Goal: Task Accomplishment & Management: Manage account settings

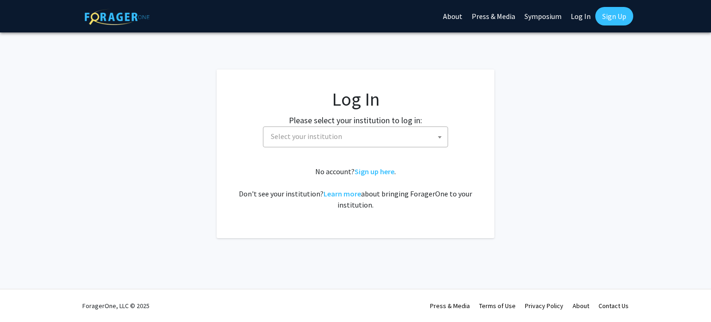
select select
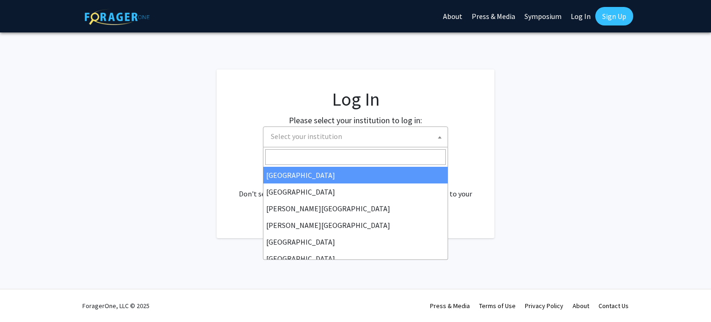
click at [375, 136] on span "Select your institution" at bounding box center [357, 136] width 180 height 19
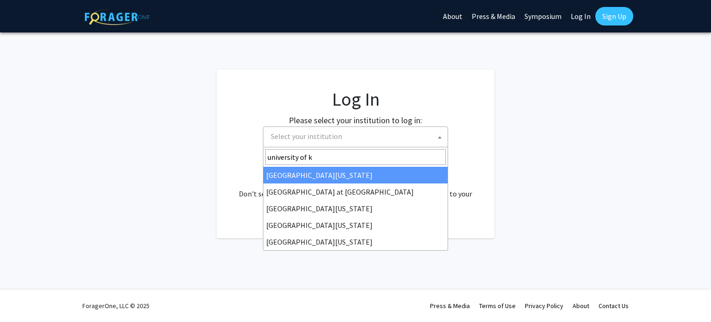
type input "university of ke"
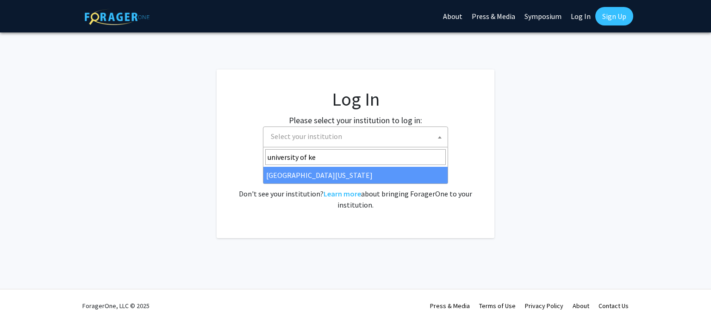
select select "13"
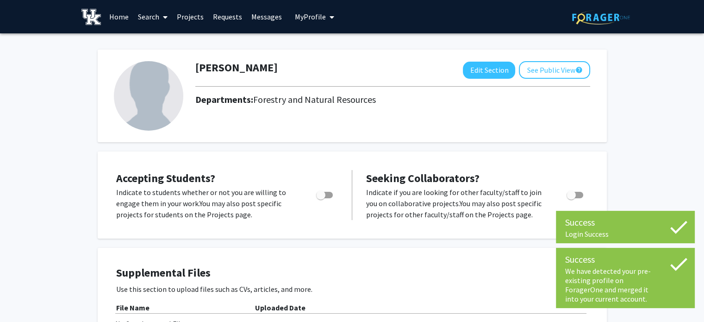
click at [320, 194] on span "Toggle" at bounding box center [320, 194] width 9 height 9
click at [320, 198] on input "Would you like to permit student requests?" at bounding box center [320, 198] width 0 height 0
checkbox input "true"
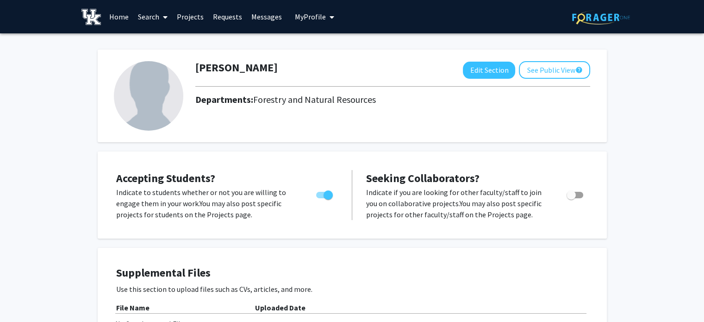
click at [194, 15] on link "Projects" at bounding box center [190, 16] width 36 height 32
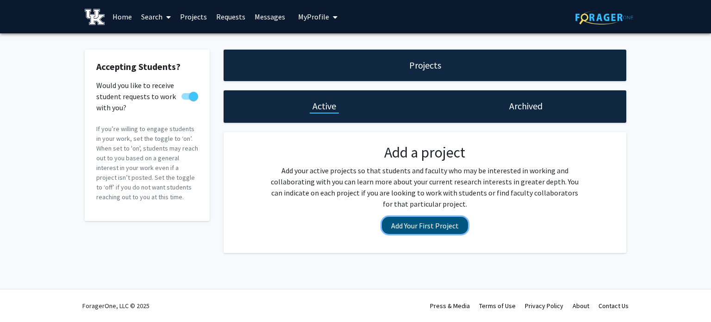
click at [410, 225] on button "Add Your First Project" at bounding box center [425, 225] width 86 height 17
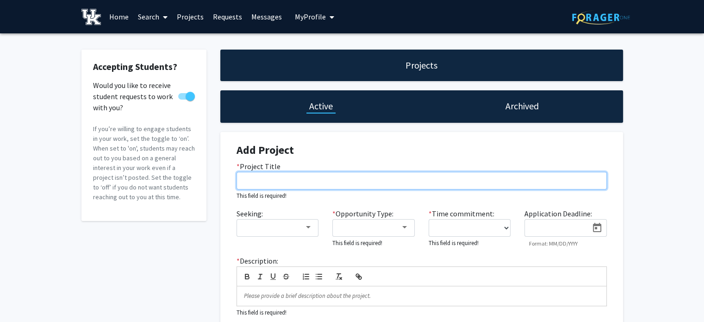
click at [279, 180] on input "* Project Title" at bounding box center [421, 181] width 370 height 18
paste input "Investigating the Importance of Bark pH and Hardness for Epiphytic Lichen Devel…"
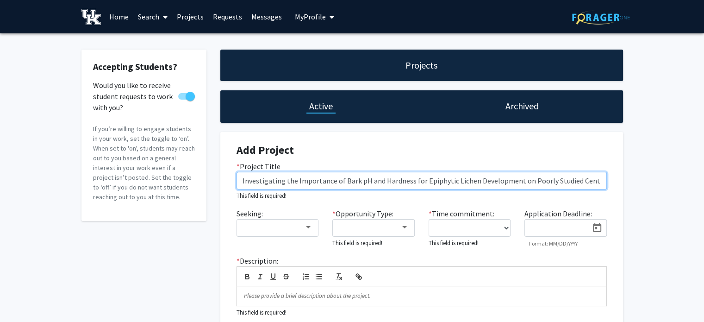
scroll to position [0, 74]
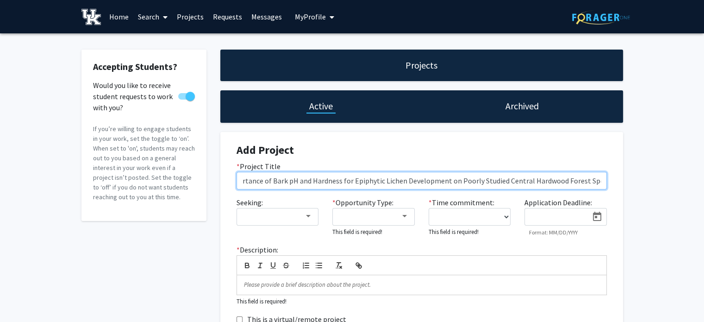
type input "Investigating the Importance of Bark pH and Hardness for Epiphytic Lichen Devel…"
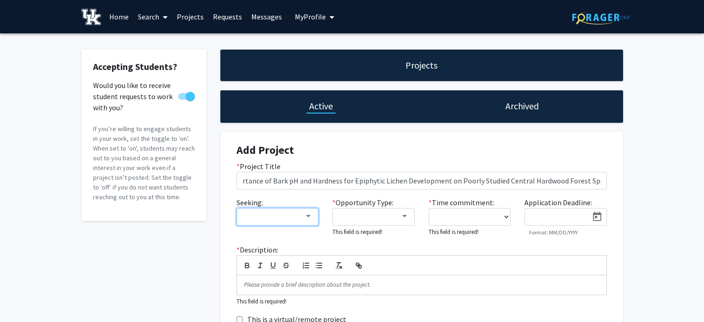
scroll to position [0, 0]
click at [287, 217] on div at bounding box center [273, 216] width 62 height 11
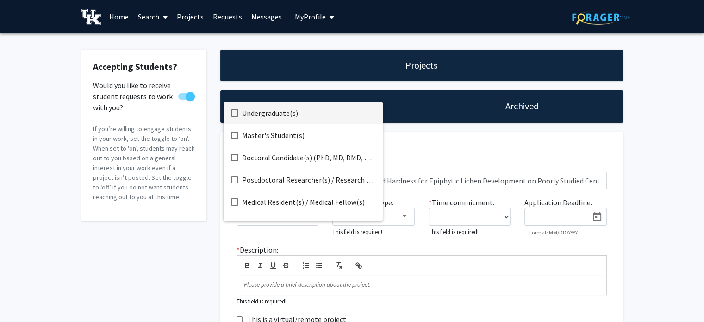
click at [268, 112] on span "Undergraduate(s)" at bounding box center [308, 113] width 133 height 22
click at [240, 236] on div at bounding box center [352, 161] width 704 height 322
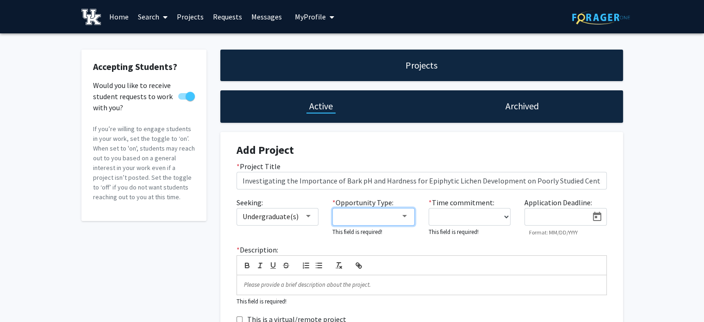
click at [387, 213] on div at bounding box center [369, 216] width 62 height 11
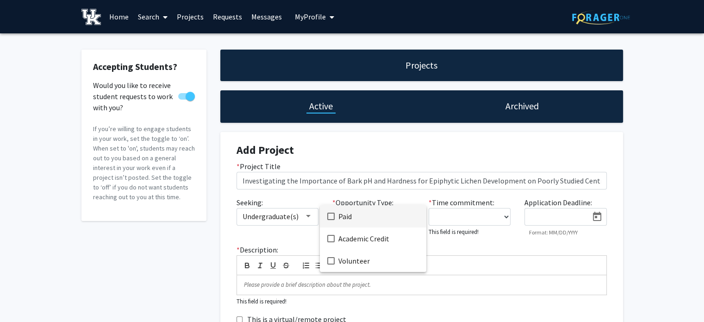
click at [330, 219] on mat-pseudo-checkbox at bounding box center [330, 215] width 7 height 7
click at [509, 218] on div at bounding box center [352, 161] width 704 height 322
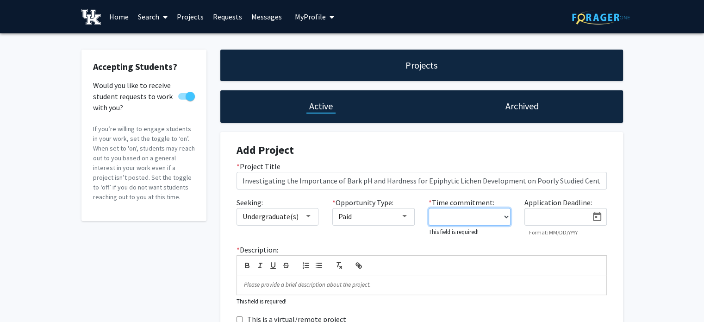
click at [503, 217] on select "0 - 5 hours/week 5 - 10 hours/week 10 - 15 hours/week 15 - 20 hours/week 20 - 3…" at bounding box center [469, 217] width 82 height 18
select select "5 - 10"
click at [428, 208] on select "0 - 5 hours/week 5 - 10 hours/week 10 - 15 hours/week 15 - 20 hours/week 20 - 3…" at bounding box center [469, 217] width 82 height 18
click at [564, 212] on div at bounding box center [556, 214] width 63 height 14
click at [596, 214] on icon "Open calendar" at bounding box center [596, 216] width 11 height 11
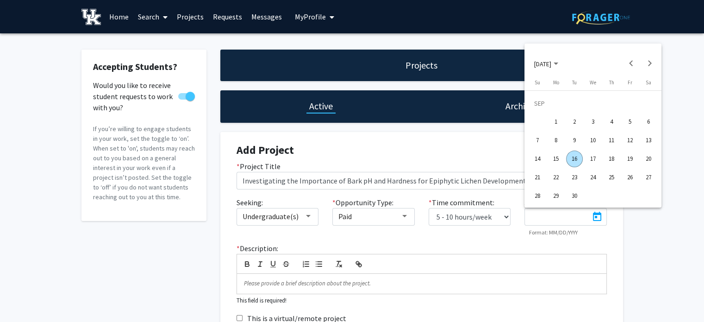
click at [577, 196] on div "30" at bounding box center [574, 195] width 17 height 17
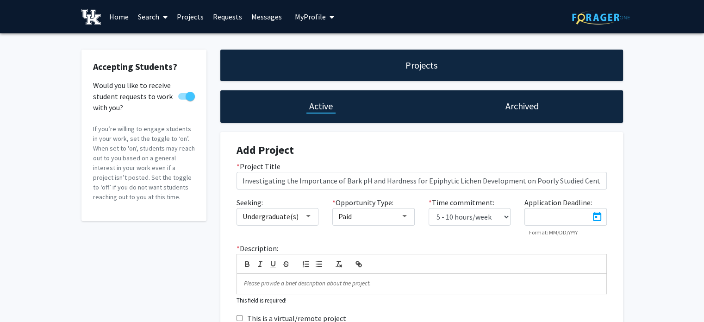
type input "9/30/2025"
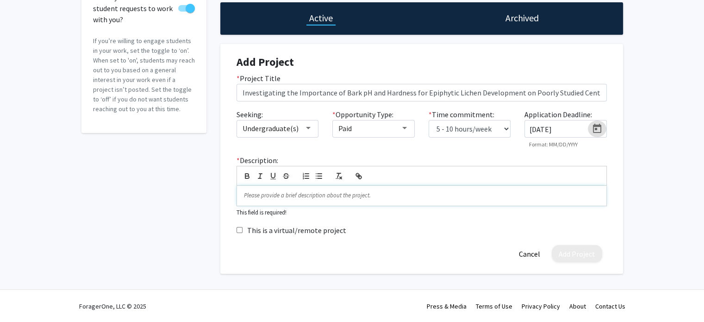
click at [337, 199] on p at bounding box center [421, 195] width 355 height 8
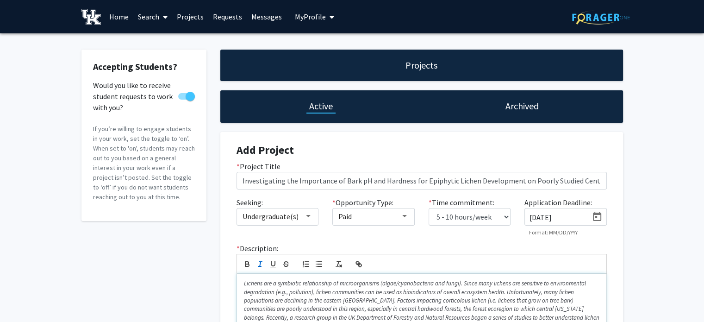
scroll to position [128, 0]
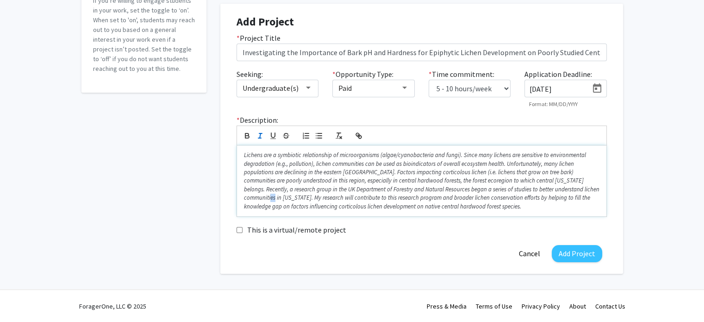
drag, startPoint x: 591, startPoint y: 188, endPoint x: 596, endPoint y: 188, distance: 5.1
click at [596, 188] on em "Lichens are a symbiotic relationship of microorganisms (algae/cyanobacteria and…" at bounding box center [422, 180] width 357 height 59
click at [566, 255] on button "Add Project" at bounding box center [576, 253] width 50 height 17
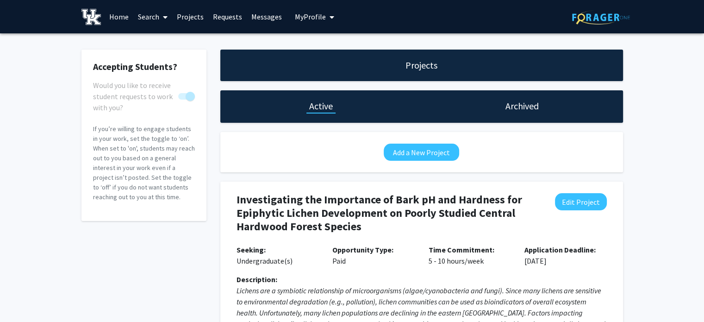
scroll to position [126, 0]
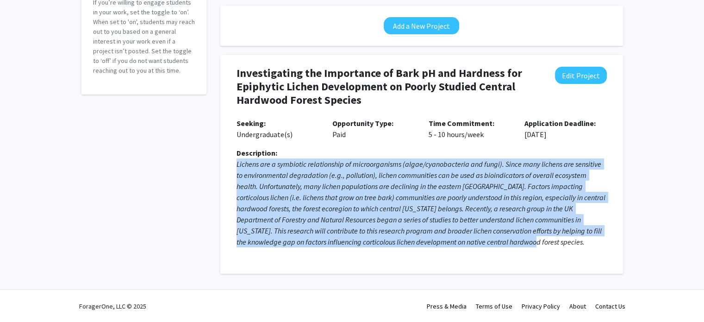
drag, startPoint x: 517, startPoint y: 245, endPoint x: 220, endPoint y: 167, distance: 306.7
click at [220, 167] on div "Investigating the Importance of Bark pH and Hardness for Epiphytic Lichen Devel…" at bounding box center [421, 164] width 403 height 218
click at [299, 181] on em "Lichens are a symbiotic relationship of microorganisms (algae/cyanobacteria and…" at bounding box center [421, 202] width 370 height 87
click at [368, 177] on em "Lichens are a symbiotic relationship of microorganisms (algae/cyanobacteria and…" at bounding box center [421, 202] width 370 height 87
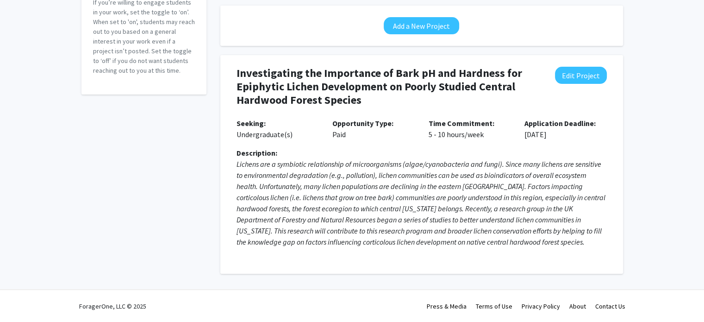
scroll to position [0, 0]
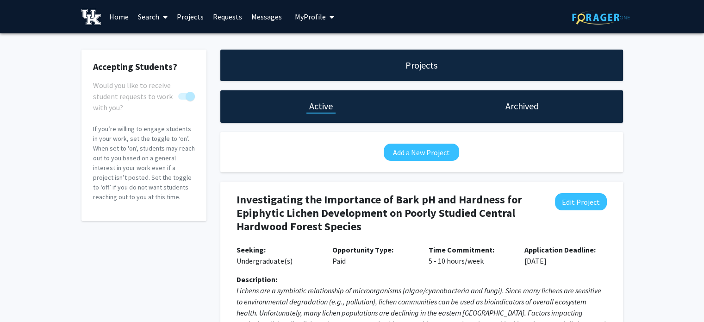
click at [427, 66] on h1 "Projects" at bounding box center [421, 65] width 32 height 13
click at [310, 15] on span "My Profile" at bounding box center [310, 16] width 31 height 9
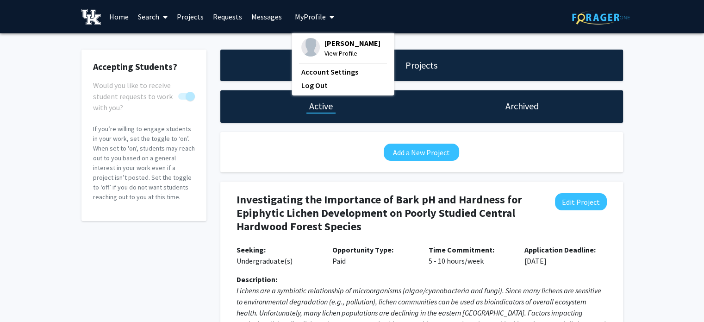
click at [310, 15] on span "My Profile" at bounding box center [310, 16] width 31 height 9
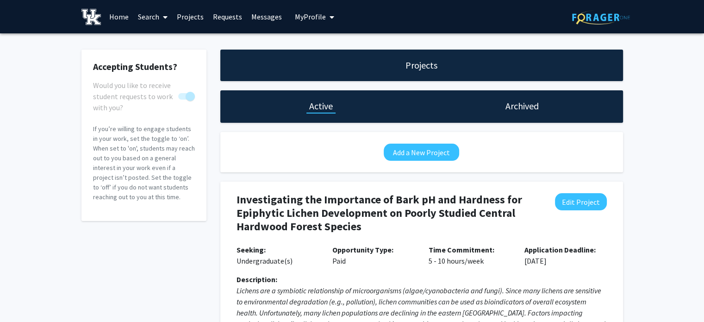
click at [222, 17] on link "Requests" at bounding box center [227, 16] width 38 height 32
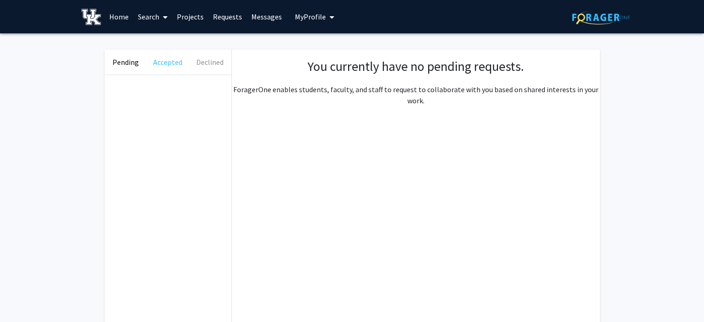
click at [165, 62] on button "Accepted" at bounding box center [168, 62] width 42 height 25
click at [215, 62] on button "Declined" at bounding box center [210, 62] width 42 height 25
click at [127, 66] on button "Pending" at bounding box center [126, 62] width 42 height 25
click at [119, 20] on link "Home" at bounding box center [119, 16] width 29 height 32
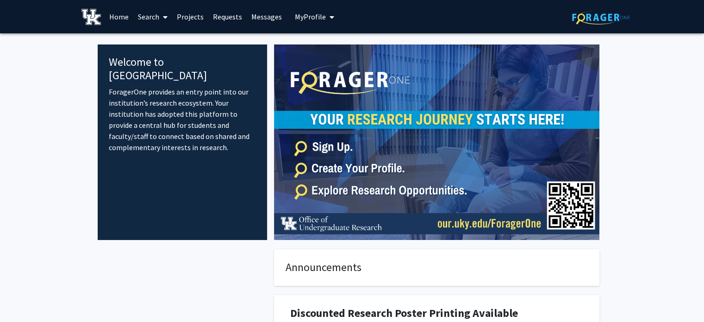
click at [183, 17] on link "Projects" at bounding box center [190, 16] width 36 height 32
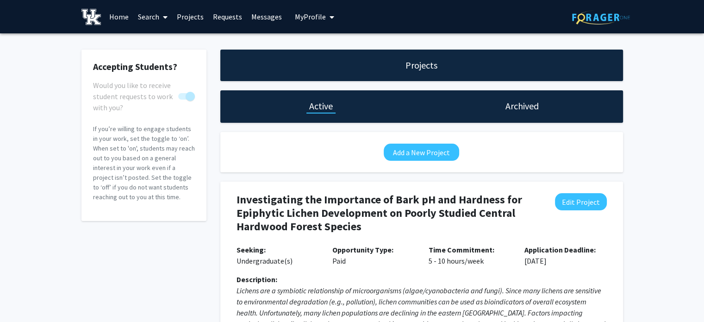
click at [319, 20] on span "My Profile" at bounding box center [310, 16] width 31 height 9
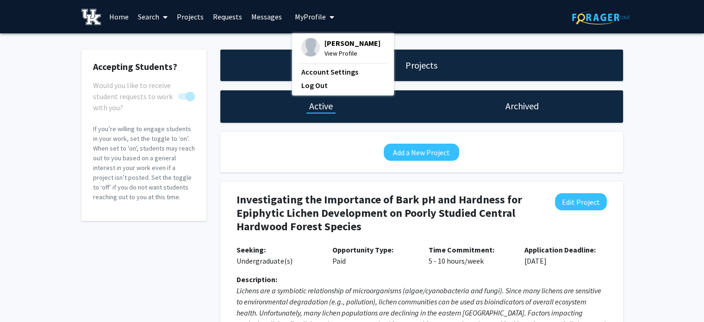
click at [337, 44] on span "[PERSON_NAME]" at bounding box center [352, 43] width 56 height 10
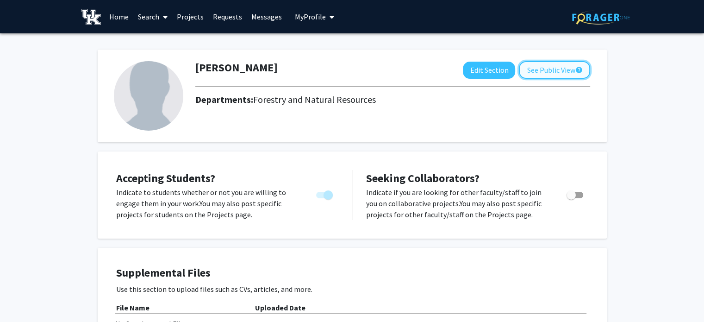
click at [555, 75] on button "See Public View help" at bounding box center [554, 70] width 71 height 18
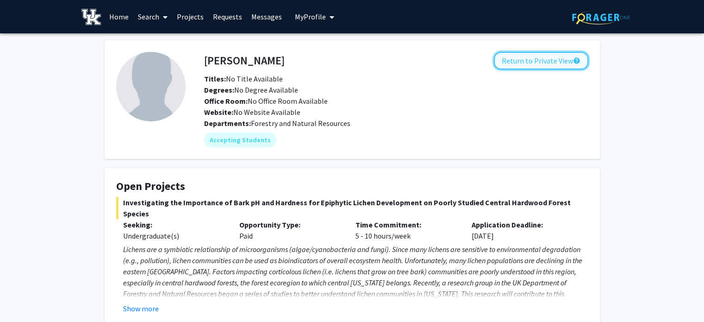
click at [555, 60] on button "Return to Private View help" at bounding box center [541, 61] width 94 height 18
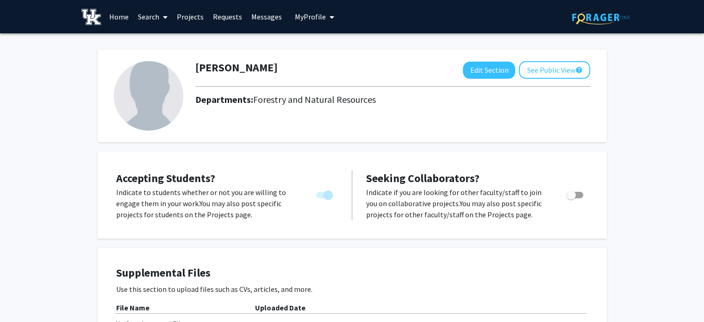
click at [555, 60] on div "Darin McNeil Edit Section See Public View help Departments: Forestry and Natura…" at bounding box center [352, 96] width 509 height 93
click at [558, 70] on button "See Public View help" at bounding box center [554, 70] width 71 height 18
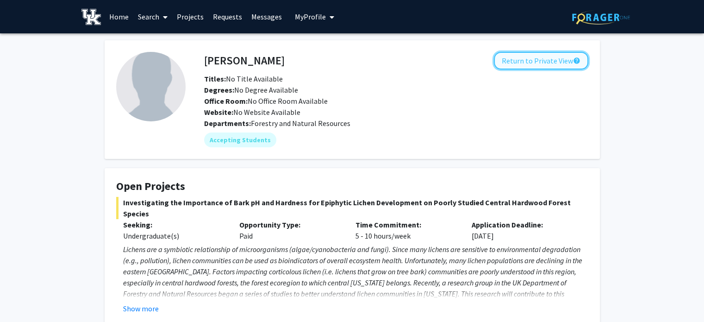
click at [553, 61] on button "Return to Private View help" at bounding box center [541, 61] width 94 height 18
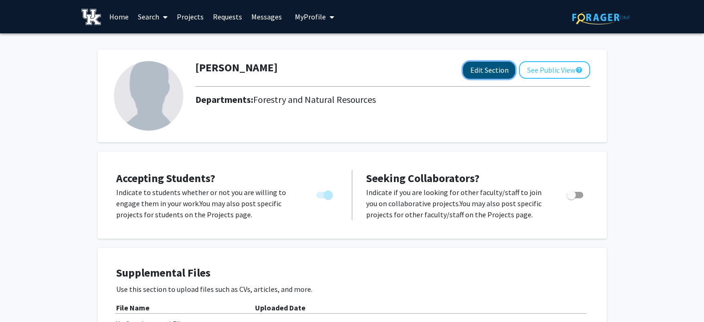
click at [496, 74] on button "Edit Section" at bounding box center [489, 70] width 52 height 17
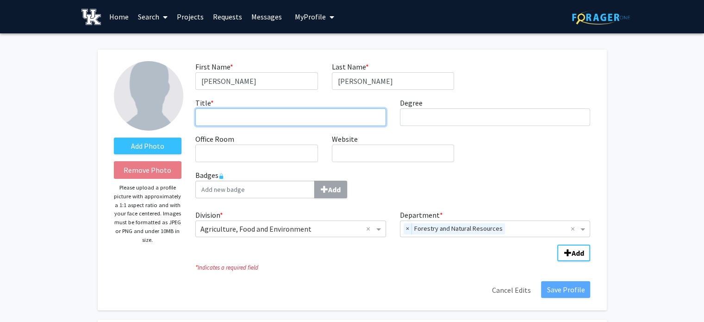
click at [261, 123] on input "Title * required" at bounding box center [290, 117] width 191 height 18
type input "Assistant Professor"
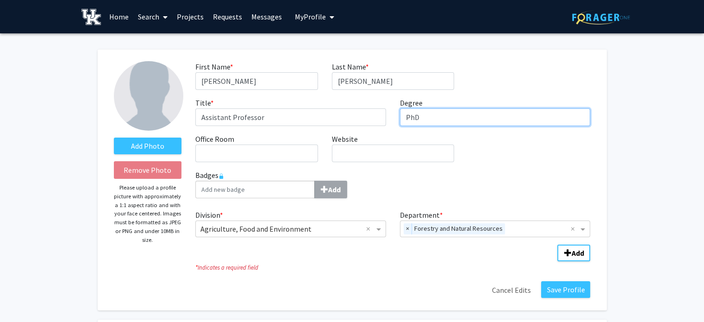
type input "PhD"
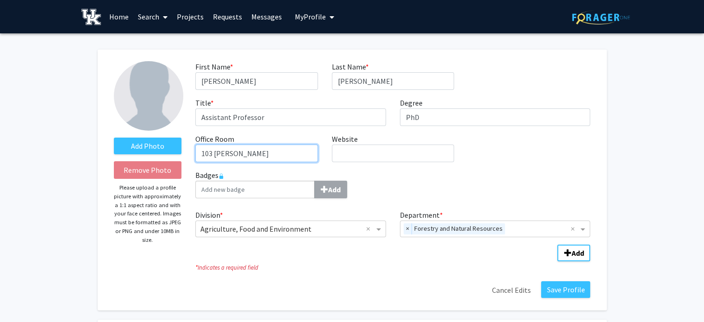
type input "103 [PERSON_NAME]"
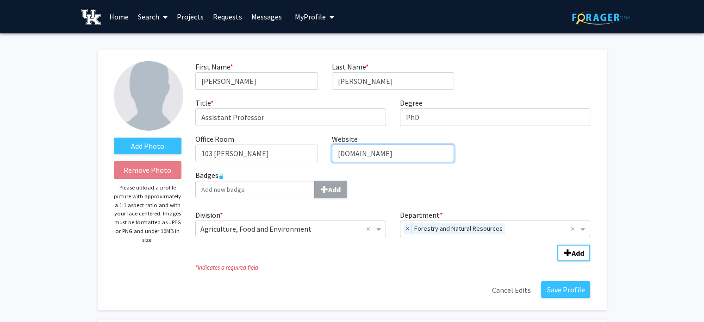
type input "[DOMAIN_NAME]"
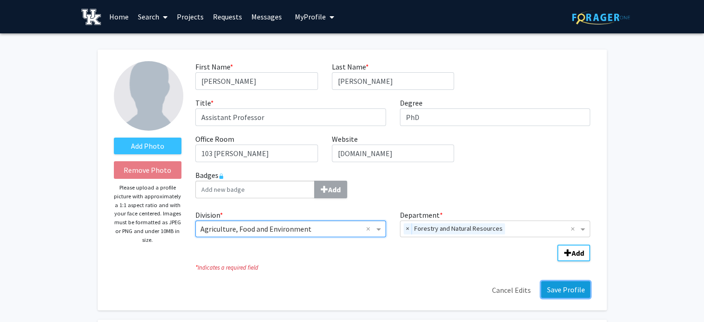
click at [564, 292] on button "Save Profile" at bounding box center [565, 289] width 49 height 17
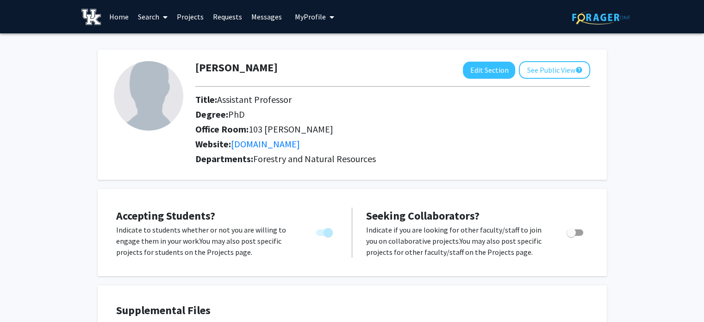
click at [225, 16] on link "Requests" at bounding box center [227, 16] width 38 height 32
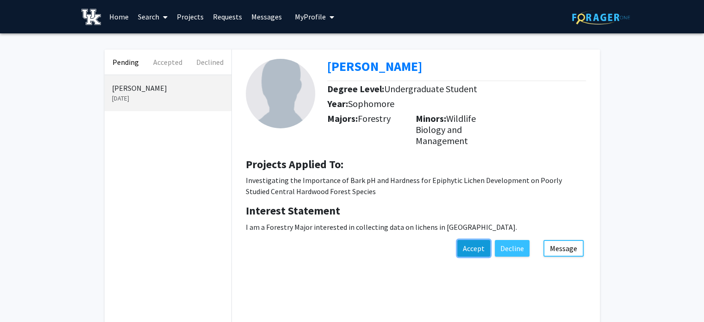
click at [474, 248] on button "Accept" at bounding box center [473, 248] width 33 height 17
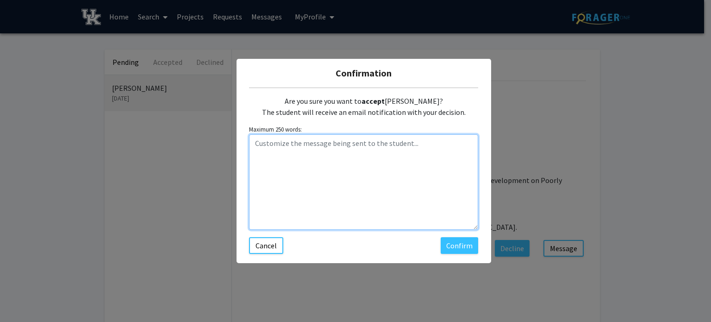
click at [325, 183] on textarea "Customize the message being sent to the student..." at bounding box center [363, 181] width 229 height 95
type textarea "Congratulations - you are selected!!!!"
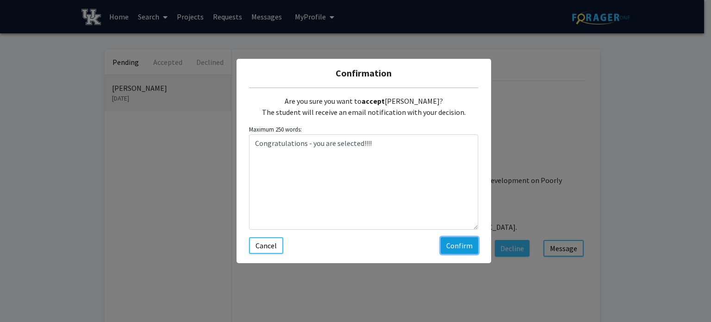
click at [463, 246] on button "Confirm" at bounding box center [458, 245] width 37 height 17
